Goal: Task Accomplishment & Management: Manage account settings

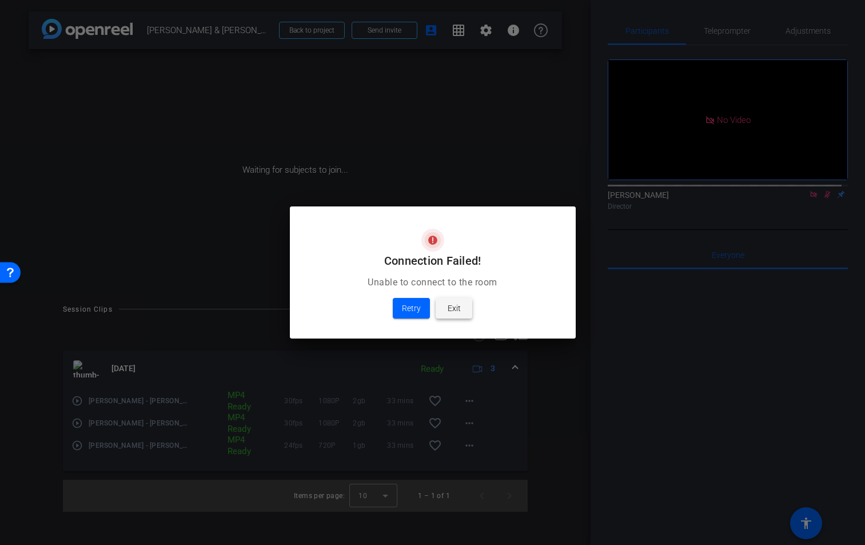
click at [462, 313] on span at bounding box center [454, 307] width 37 height 27
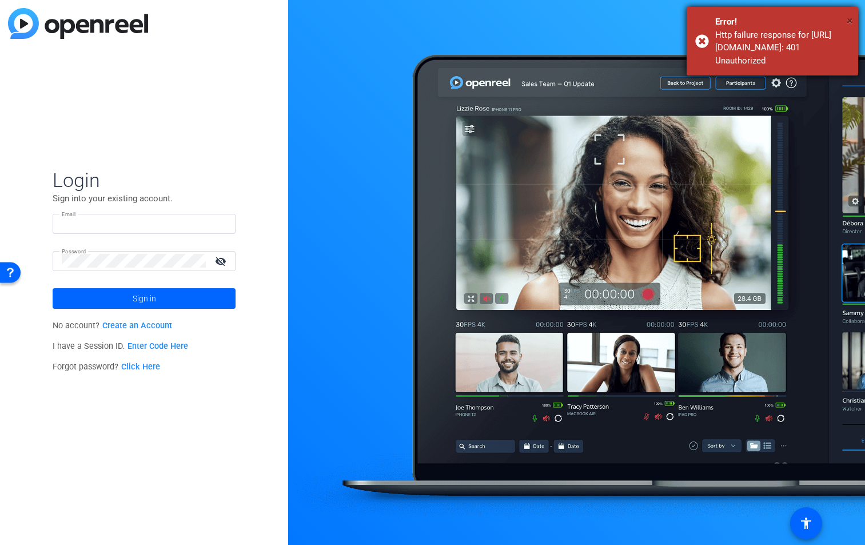
type input "louise.macleod@tandf.co.uk"
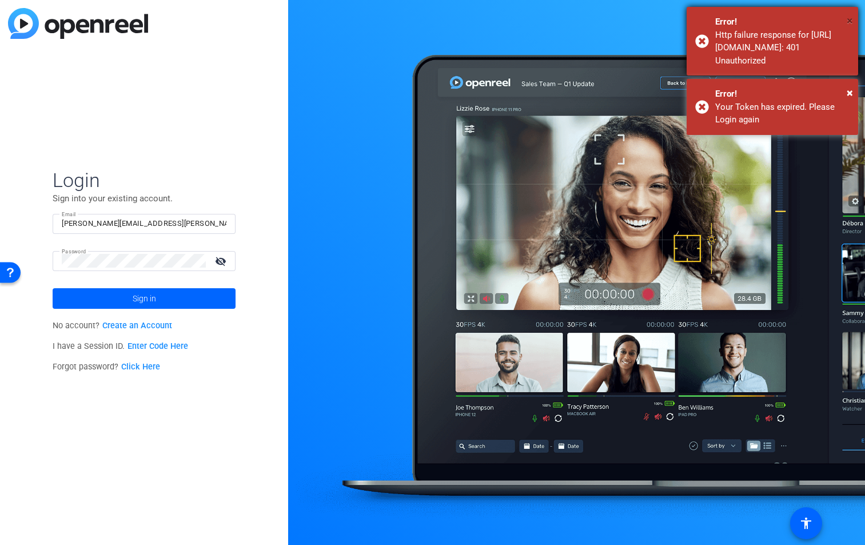
click at [847, 20] on span "×" at bounding box center [850, 21] width 6 height 14
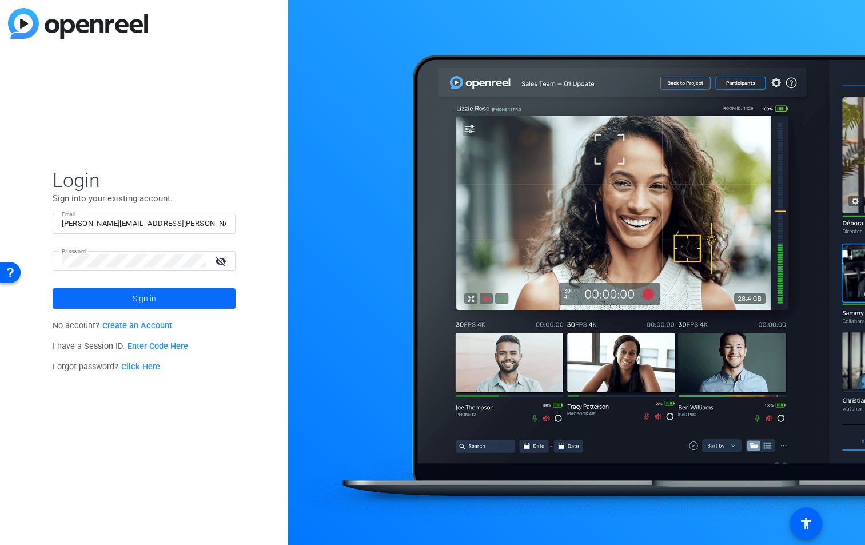
click at [183, 300] on span at bounding box center [144, 298] width 183 height 27
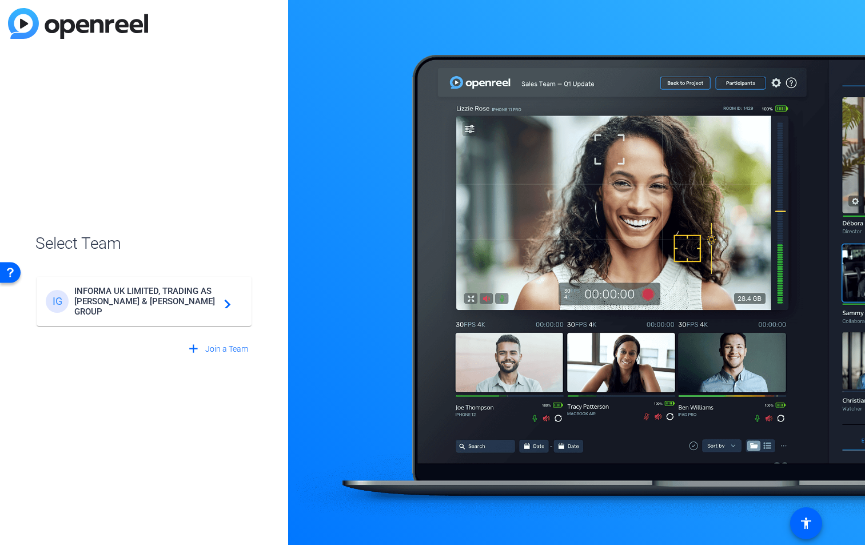
click at [183, 300] on span "INFORMA UK LIMITED, TRADING AS TAYLOR & FRANCIS GROUP" at bounding box center [145, 301] width 143 height 31
